Goal: Find contact information: Find contact information

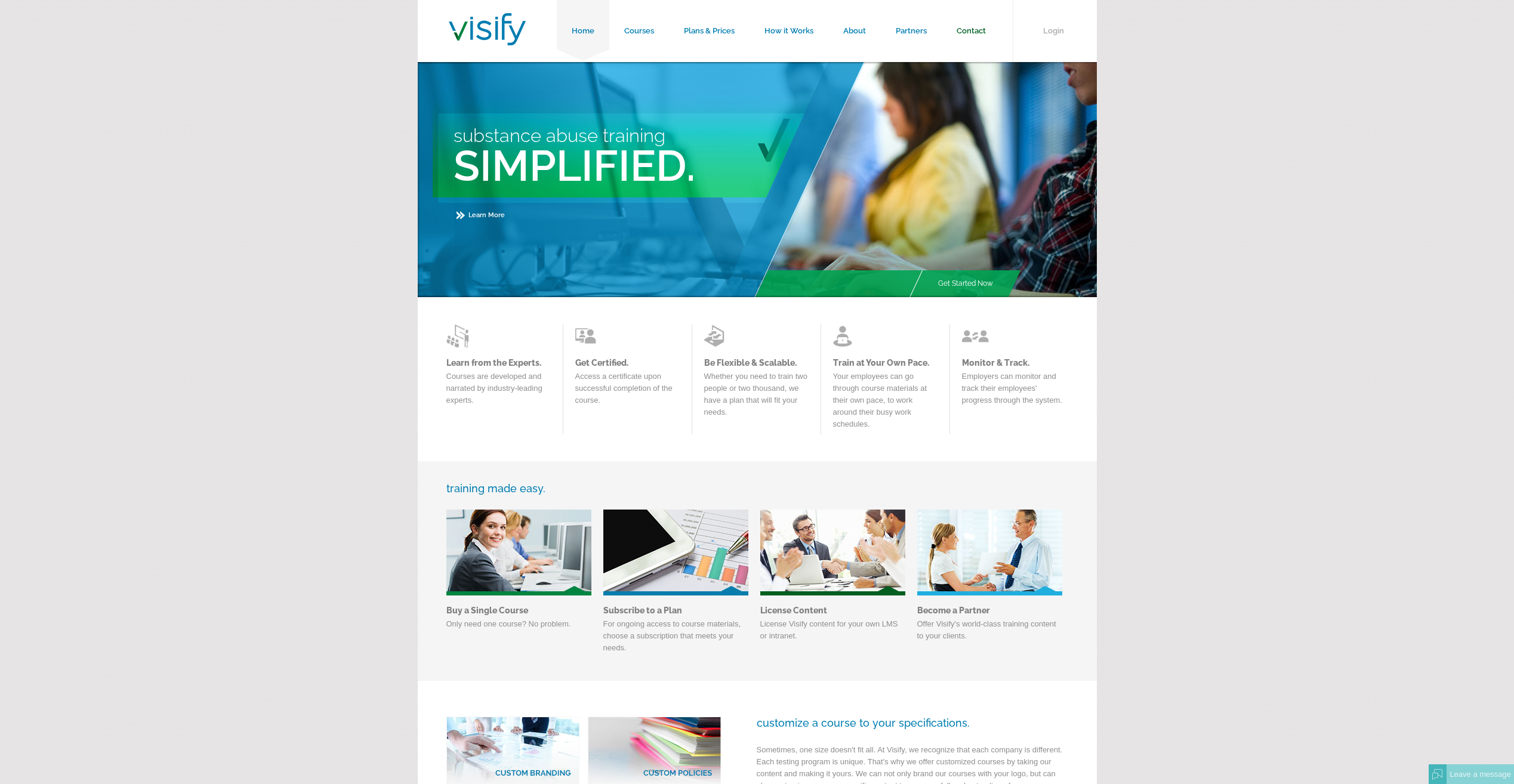
click at [991, 35] on link "Contact" at bounding box center [971, 31] width 59 height 62
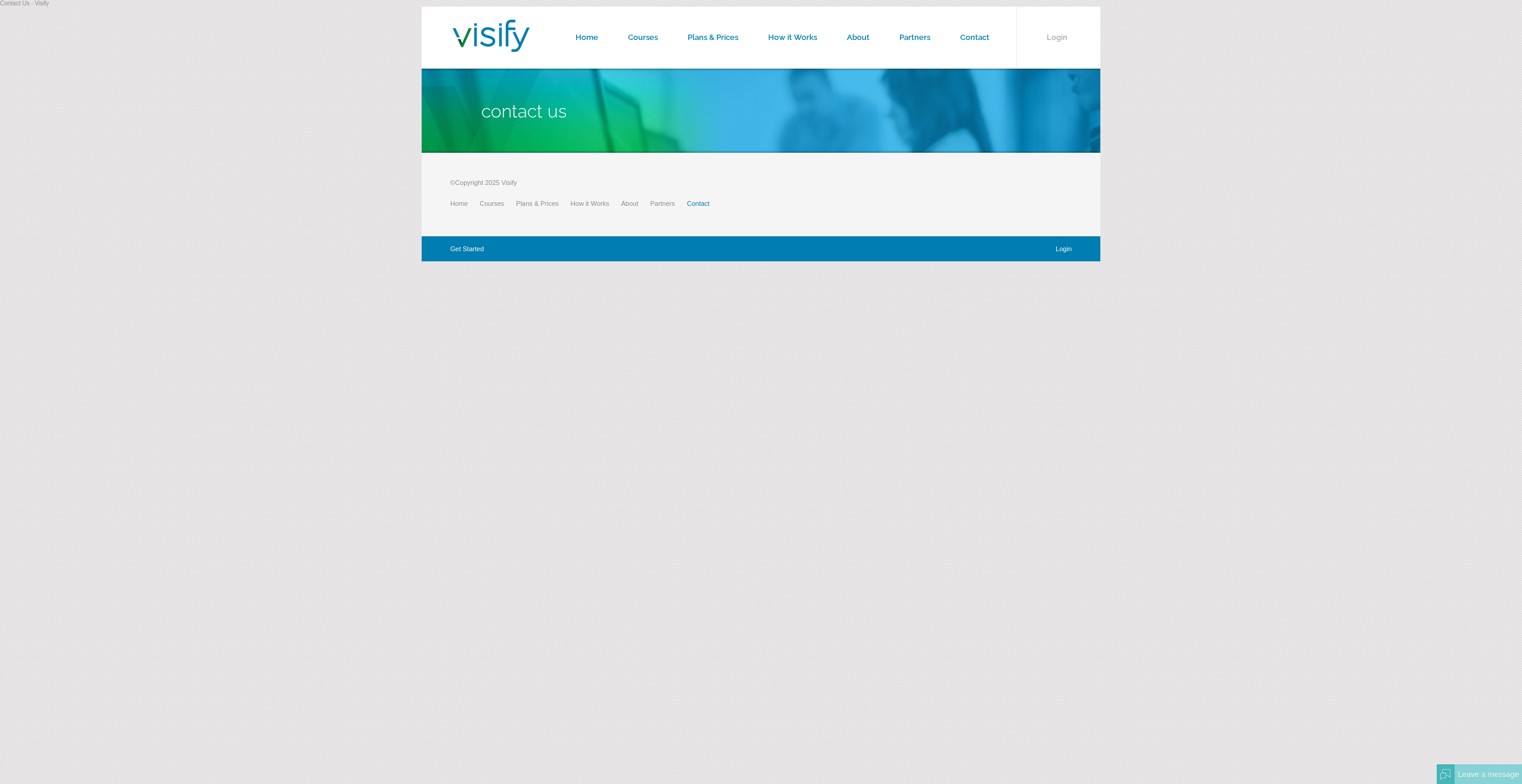
click at [698, 204] on link "Contact" at bounding box center [704, 204] width 35 height 7
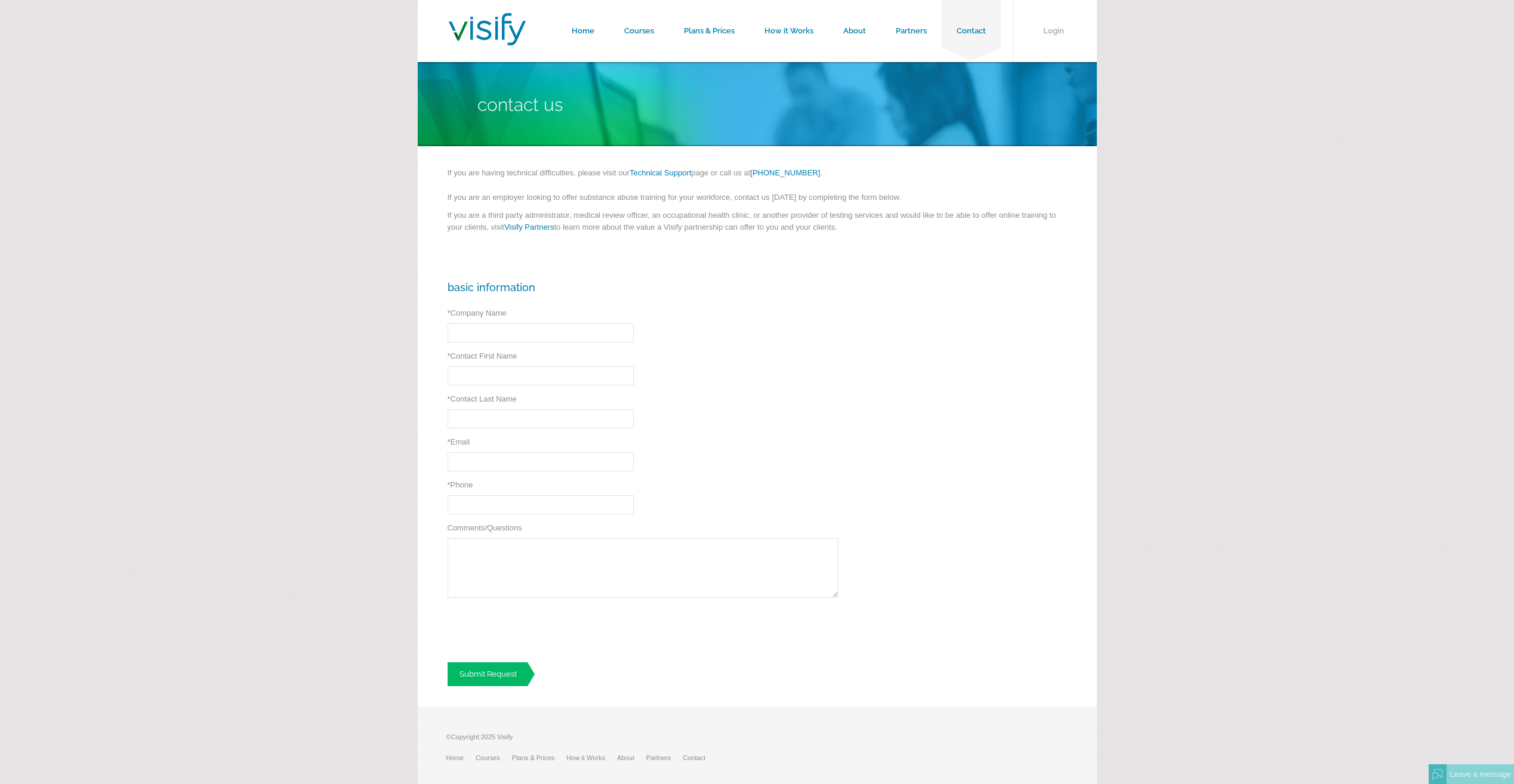
drag, startPoint x: 435, startPoint y: 167, endPoint x: 871, endPoint y: 247, distance: 443.3
click at [871, 247] on div "If you are having technical difficulties, please visit our Technical Support pa…" at bounding box center [757, 203] width 679 height 114
copy div "If you are having technical difficulties, please visit our Technical Support pa…"
click at [767, 397] on div "Basic Information * Company Name * Required * Contact First Name * Required * C…" at bounding box center [757, 484] width 679 height 446
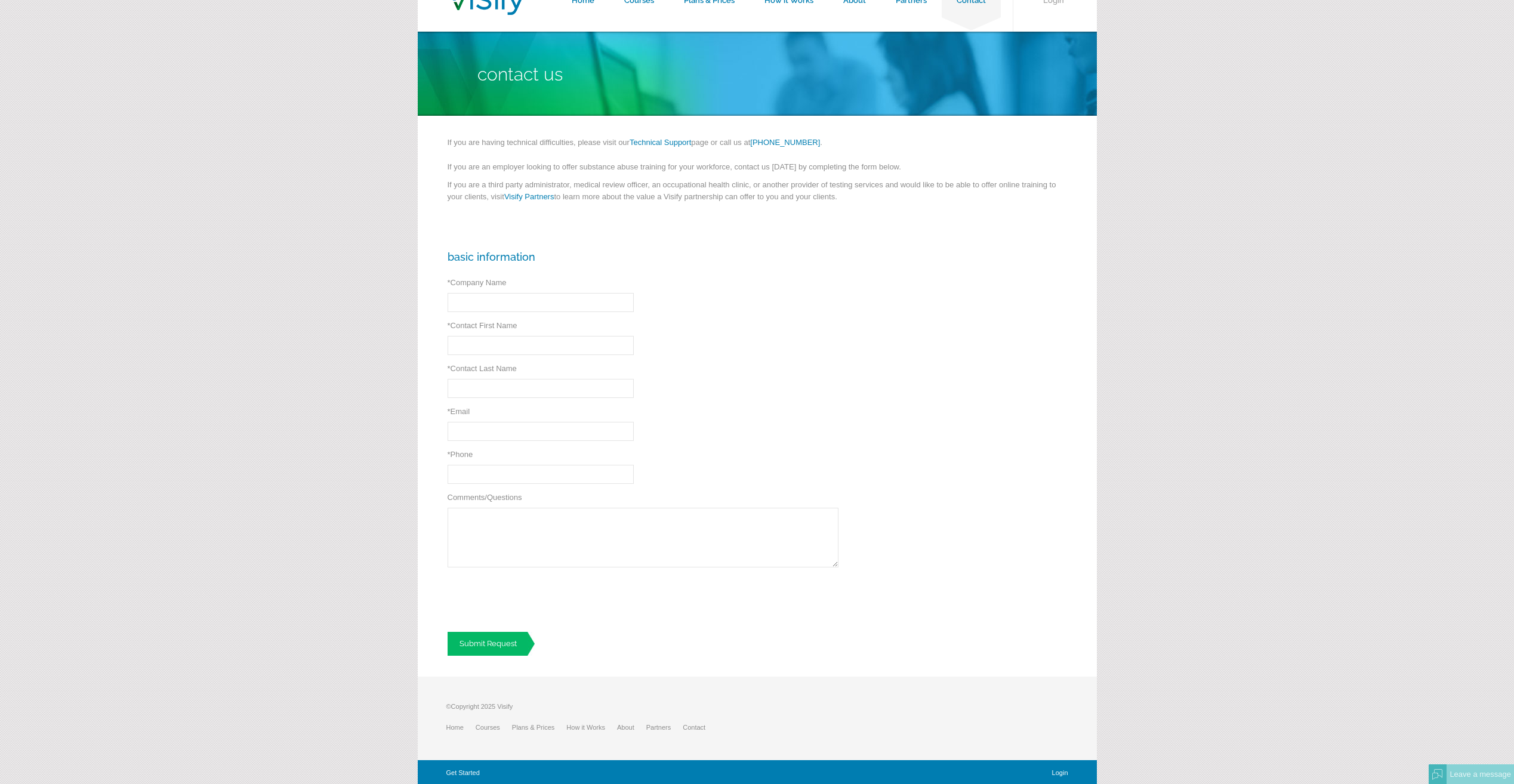
scroll to position [32, 0]
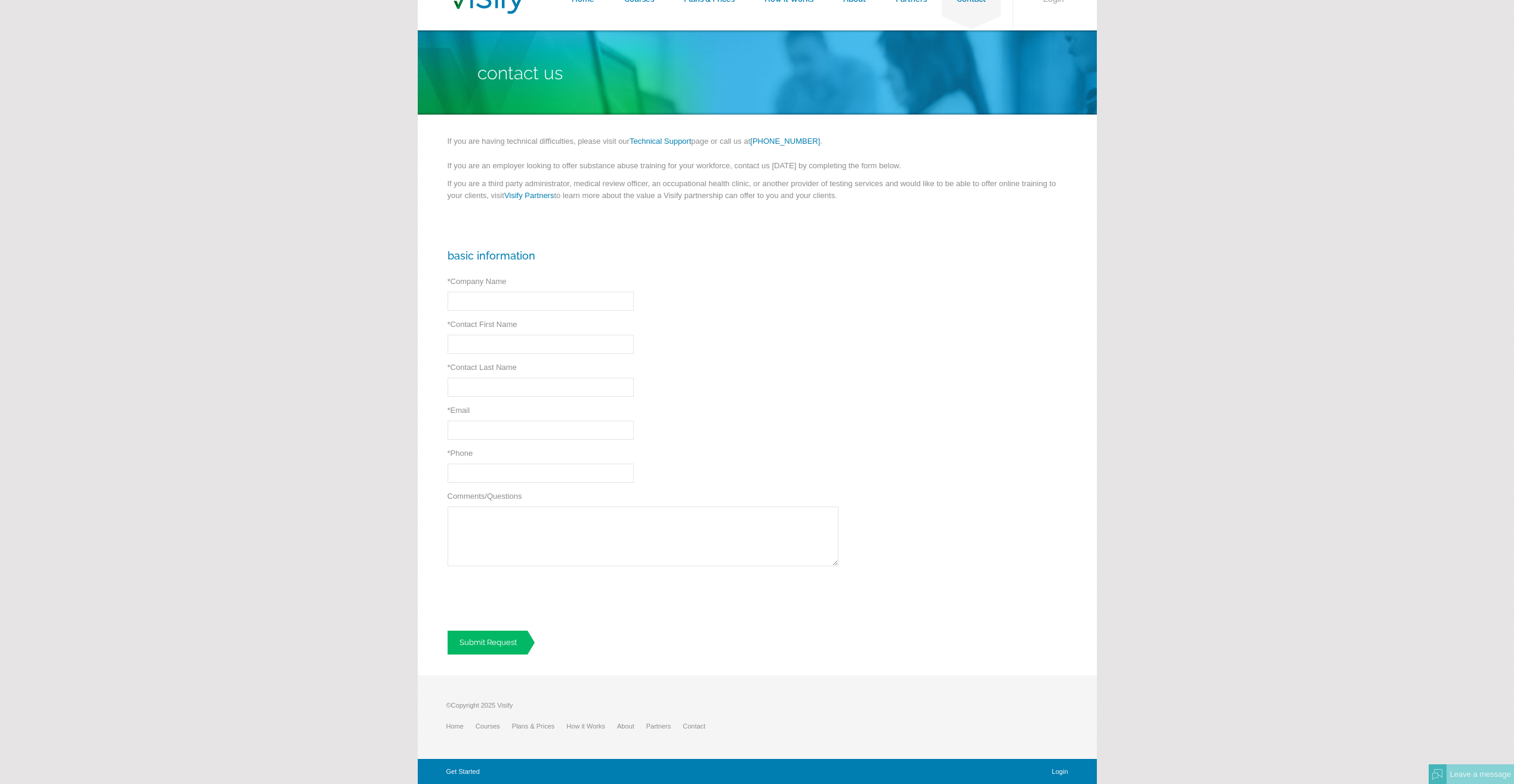
scroll to position [32, 0]
